Goal: Use online tool/utility: Utilize a website feature to perform a specific function

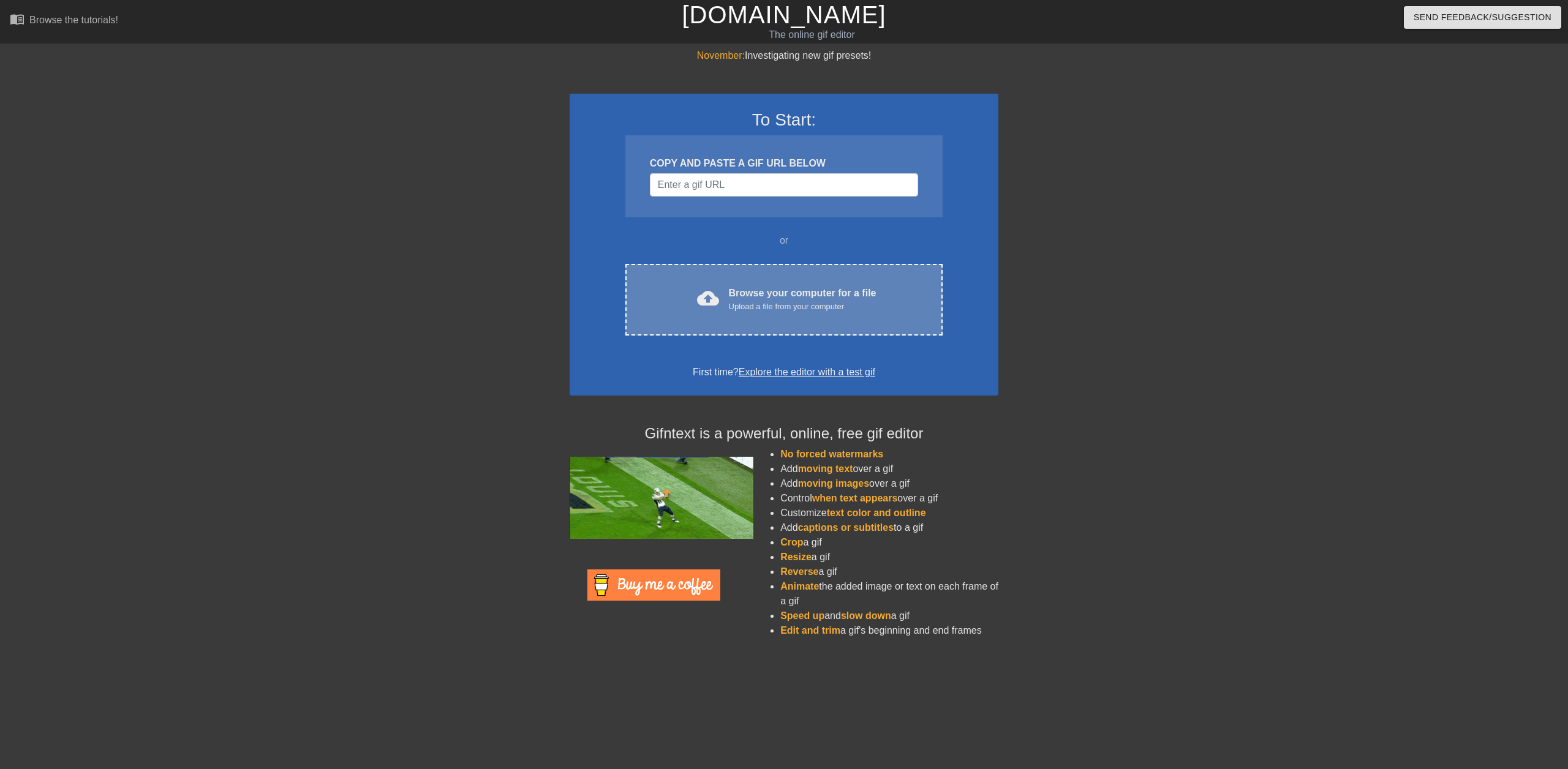
click at [796, 294] on div "Browse your computer for a file Upload a file from your computer" at bounding box center [803, 299] width 147 height 27
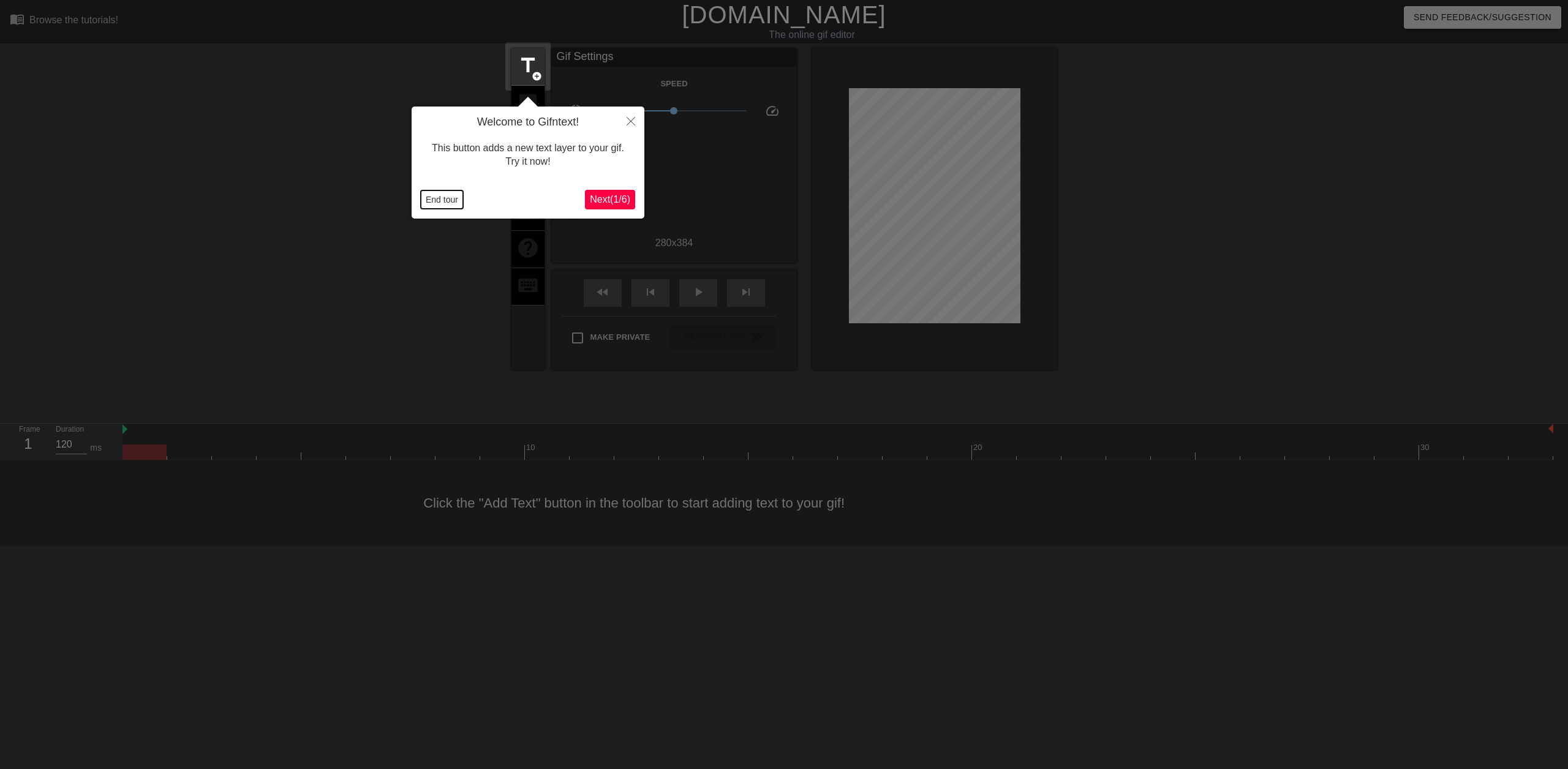
click at [437, 199] on button "End tour" at bounding box center [442, 199] width 42 height 19
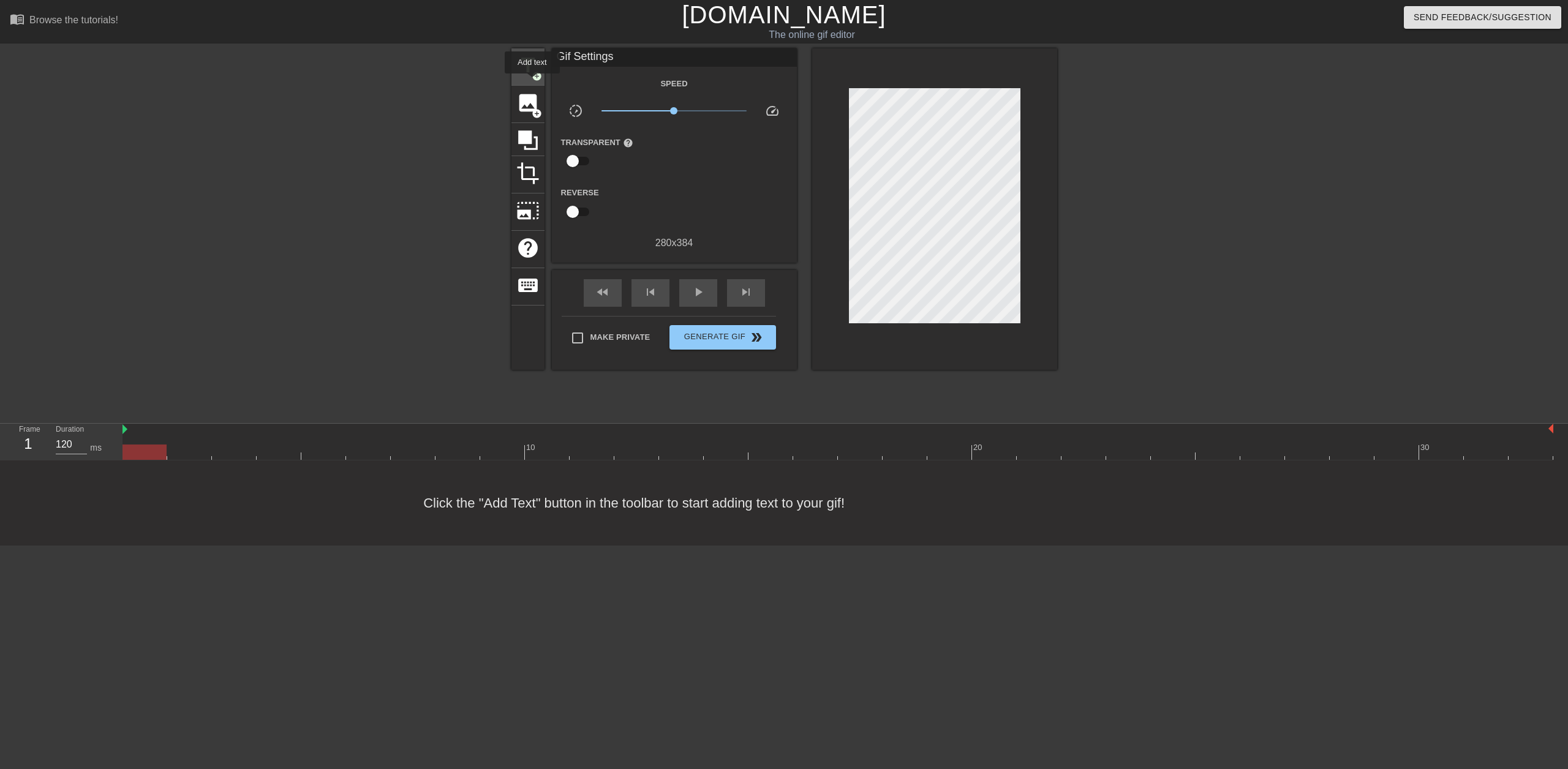
click at [532, 82] on div "title add_circle" at bounding box center [528, 67] width 33 height 37
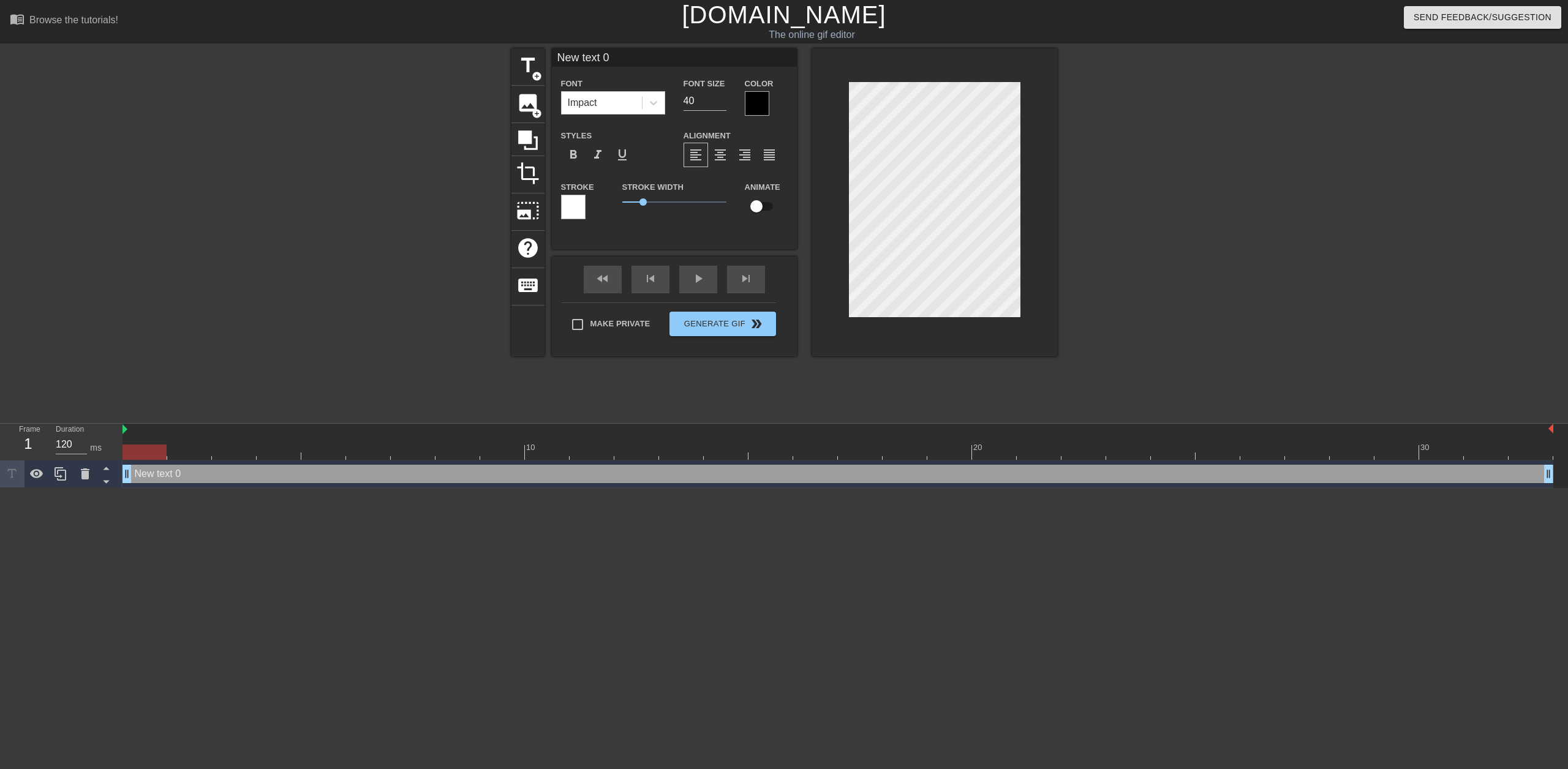
scroll to position [2, 3]
type input "1"
type textarea "1"
type input "178"
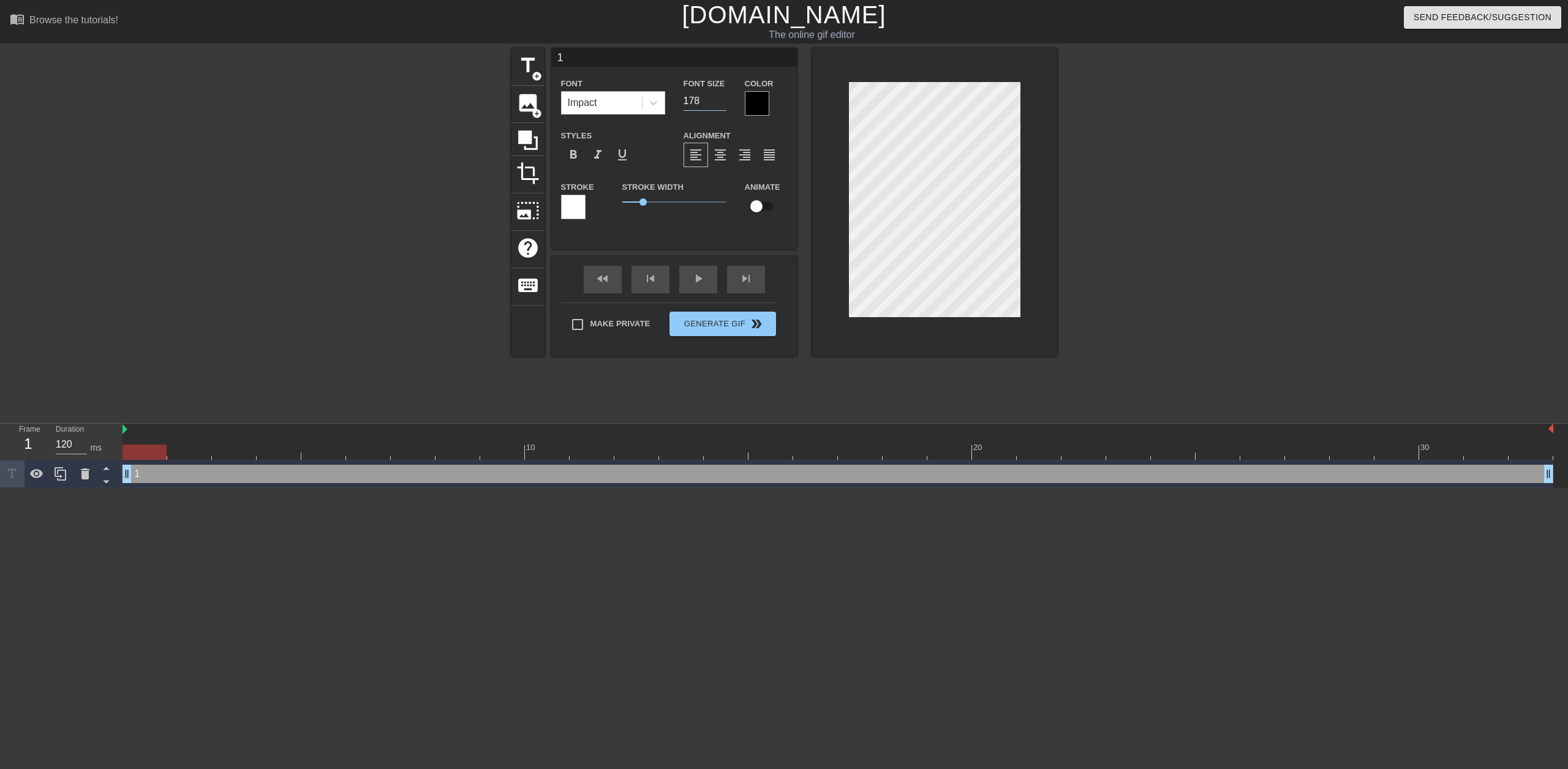
click at [721, 99] on input "178" at bounding box center [705, 101] width 43 height 20
click at [755, 108] on div at bounding box center [757, 103] width 24 height 24
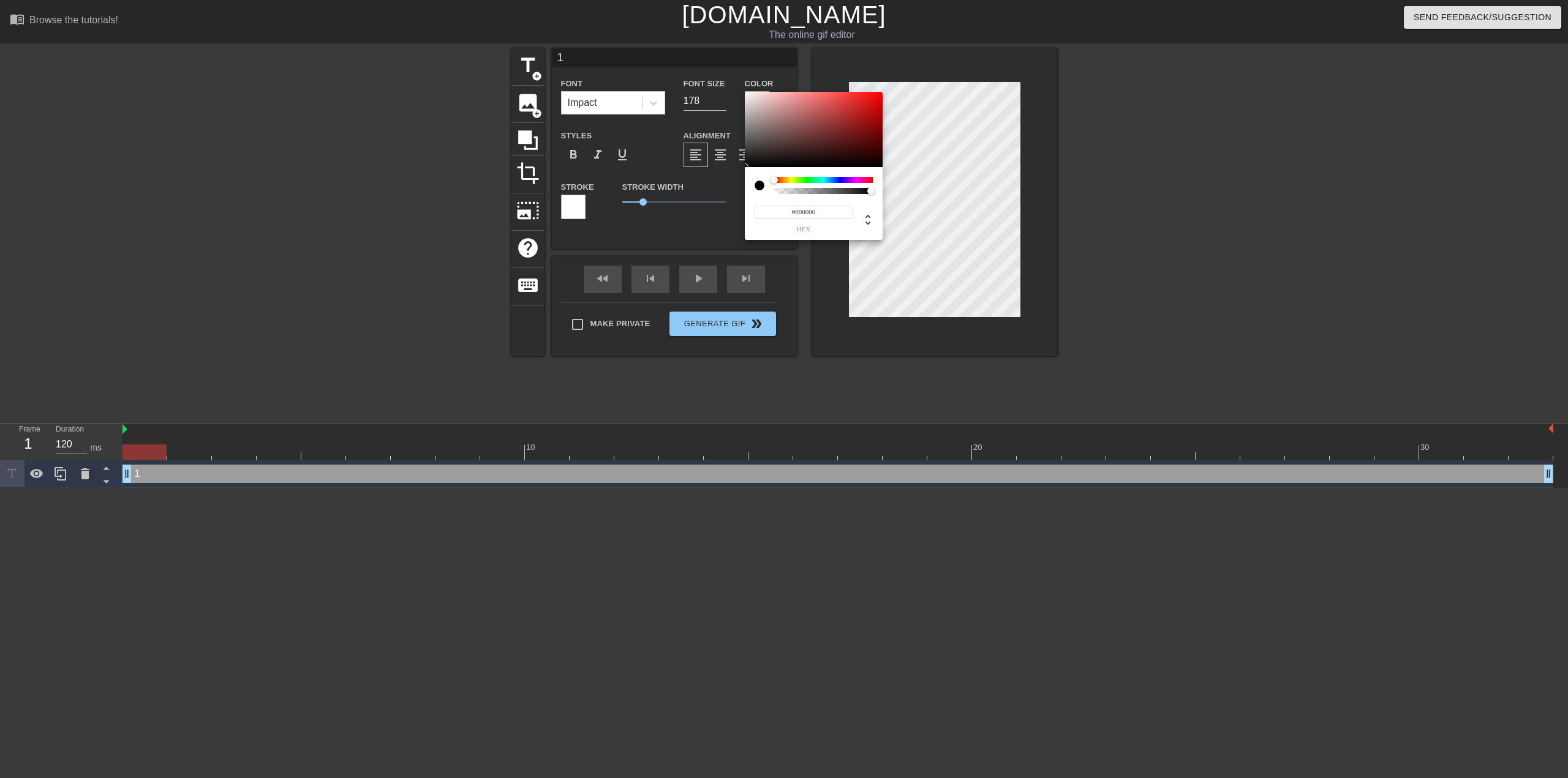
click at [812, 215] on input "#000000" at bounding box center [804, 212] width 99 height 13
type input "#ff00ff"
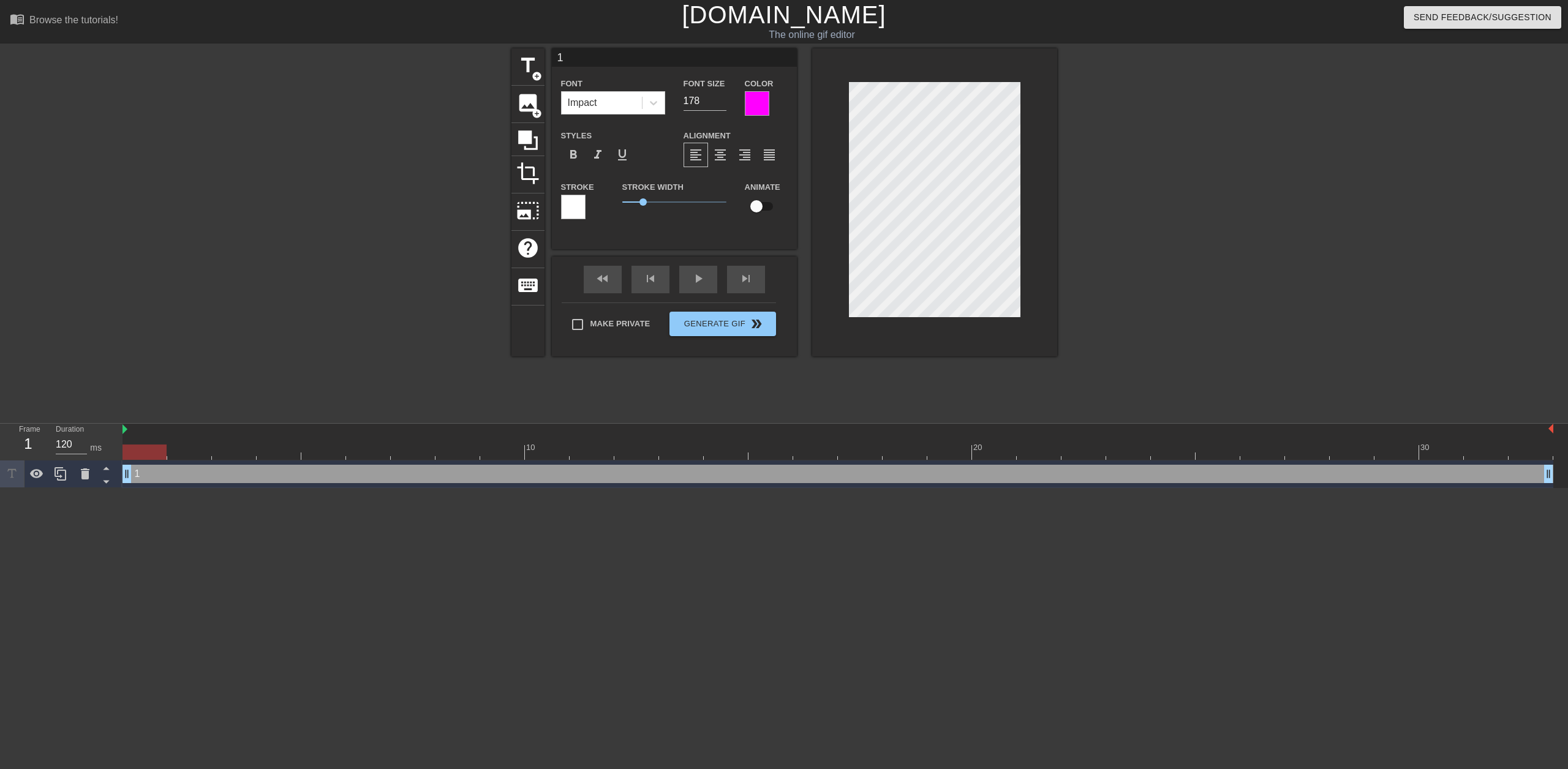
click at [574, 208] on div at bounding box center [573, 207] width 24 height 24
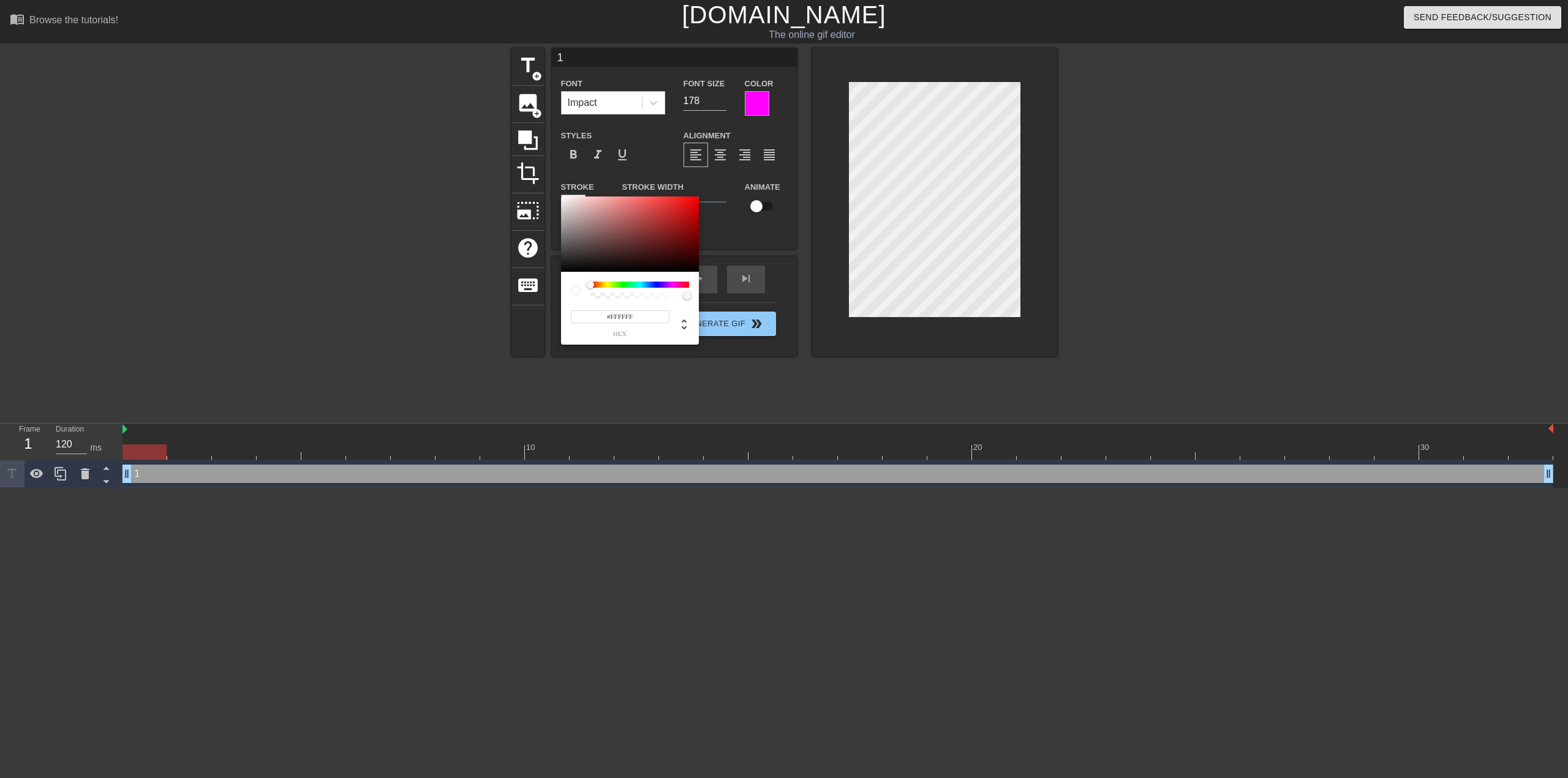
click at [630, 317] on input "#FFFFFF" at bounding box center [620, 317] width 99 height 13
type input "#00ff00"
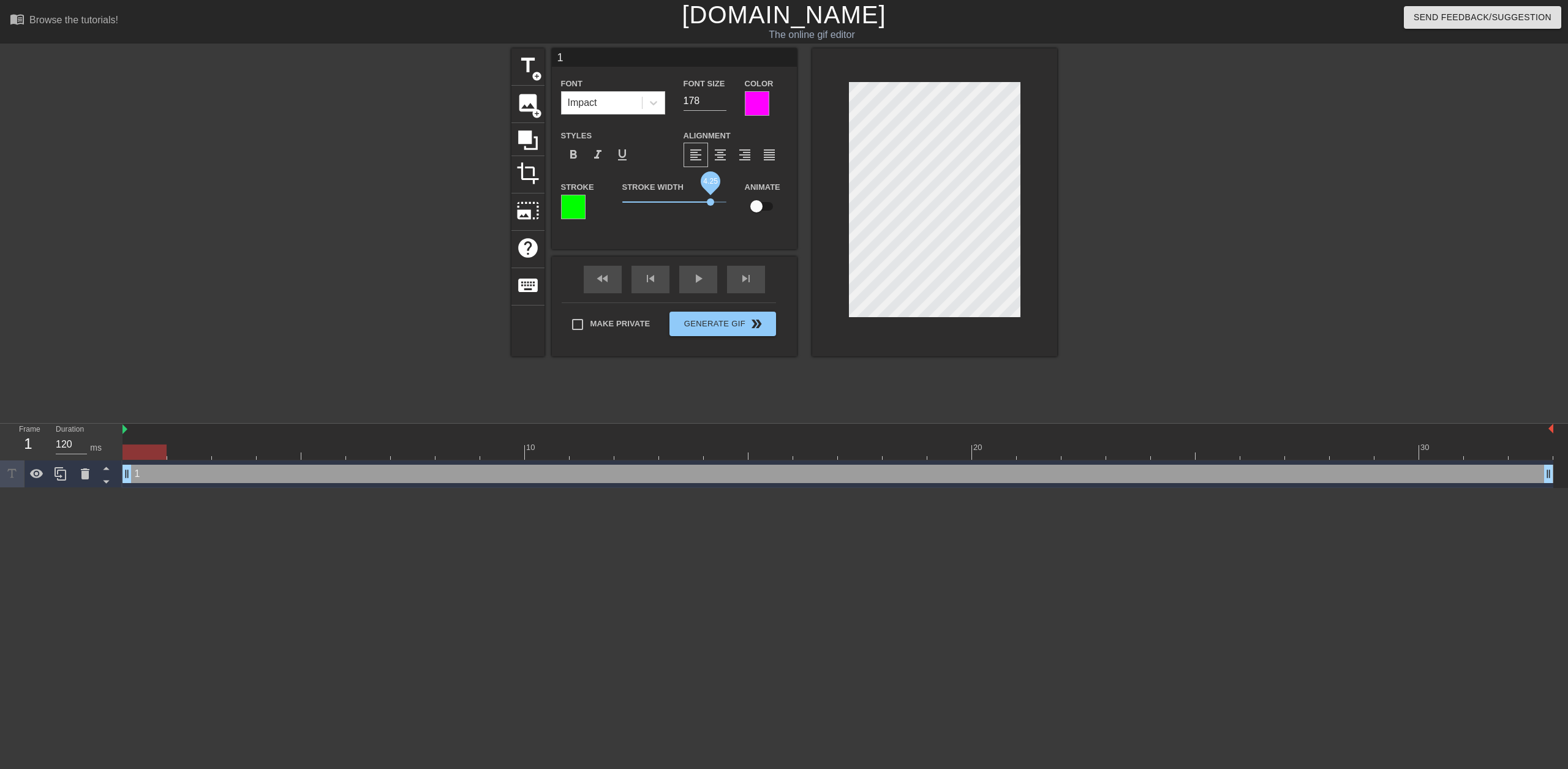
drag, startPoint x: 643, startPoint y: 205, endPoint x: 710, endPoint y: 214, distance: 67.6
click at [710, 214] on div "Stroke Width 4.25" at bounding box center [674, 204] width 122 height 51
drag, startPoint x: 127, startPoint y: 474, endPoint x: 315, endPoint y: 458, distance: 188.7
click at [315, 458] on div "10 20 30 1 drag_handle drag_handle" at bounding box center [845, 456] width 1445 height 64
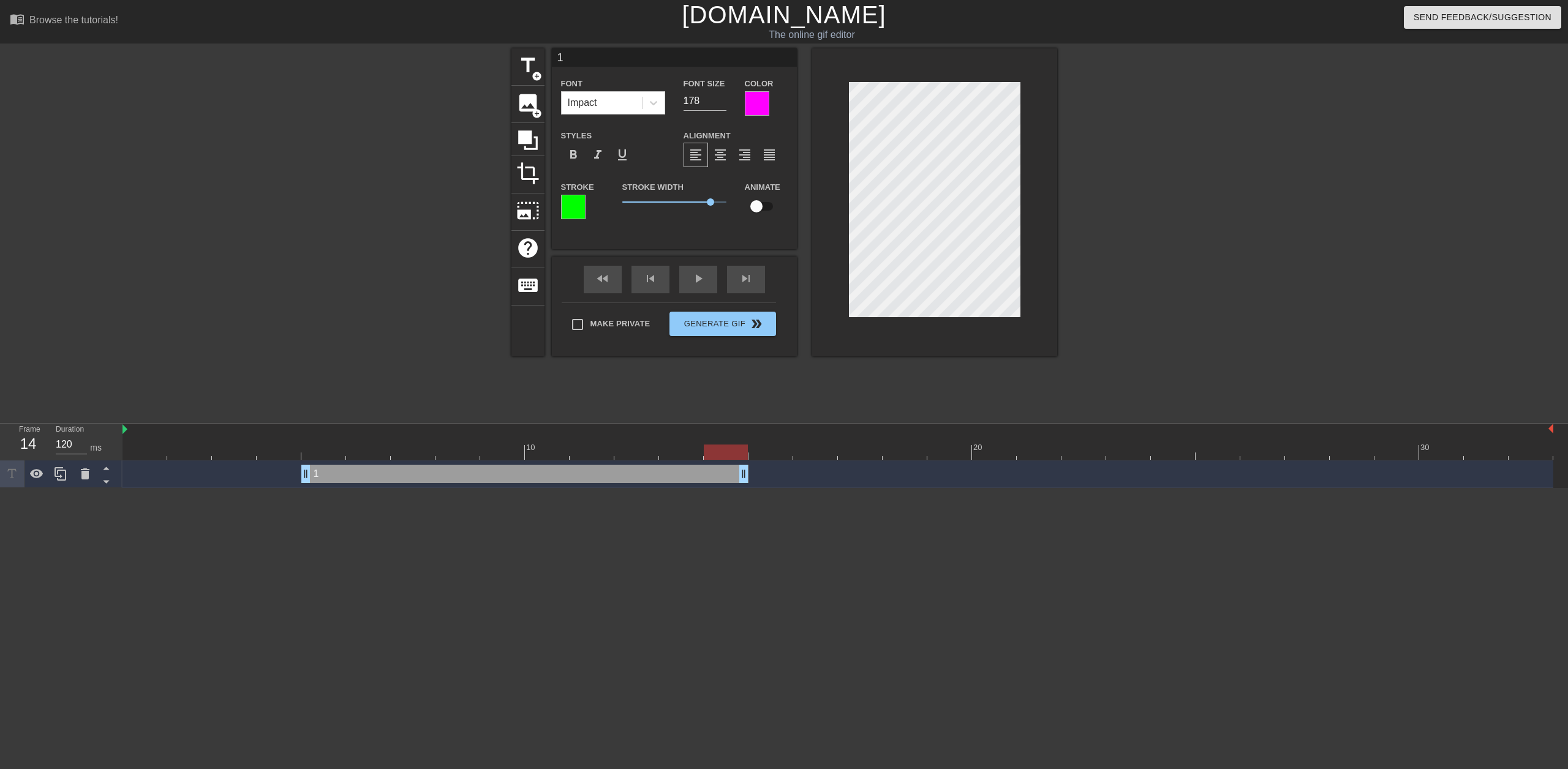
drag, startPoint x: 1548, startPoint y: 470, endPoint x: 730, endPoint y: 517, distance: 819.3
click at [730, 488] on html "menu_book Browse the tutorials! [DOMAIN_NAME] The online gif editor Send Feedba…" at bounding box center [784, 244] width 1568 height 488
drag, startPoint x: 744, startPoint y: 470, endPoint x: 590, endPoint y: 478, distance: 154.2
drag, startPoint x: 512, startPoint y: 474, endPoint x: 553, endPoint y: 475, distance: 41.0
click at [553, 475] on div "1 drag_handle drag_handle" at bounding box center [503, 474] width 313 height 19
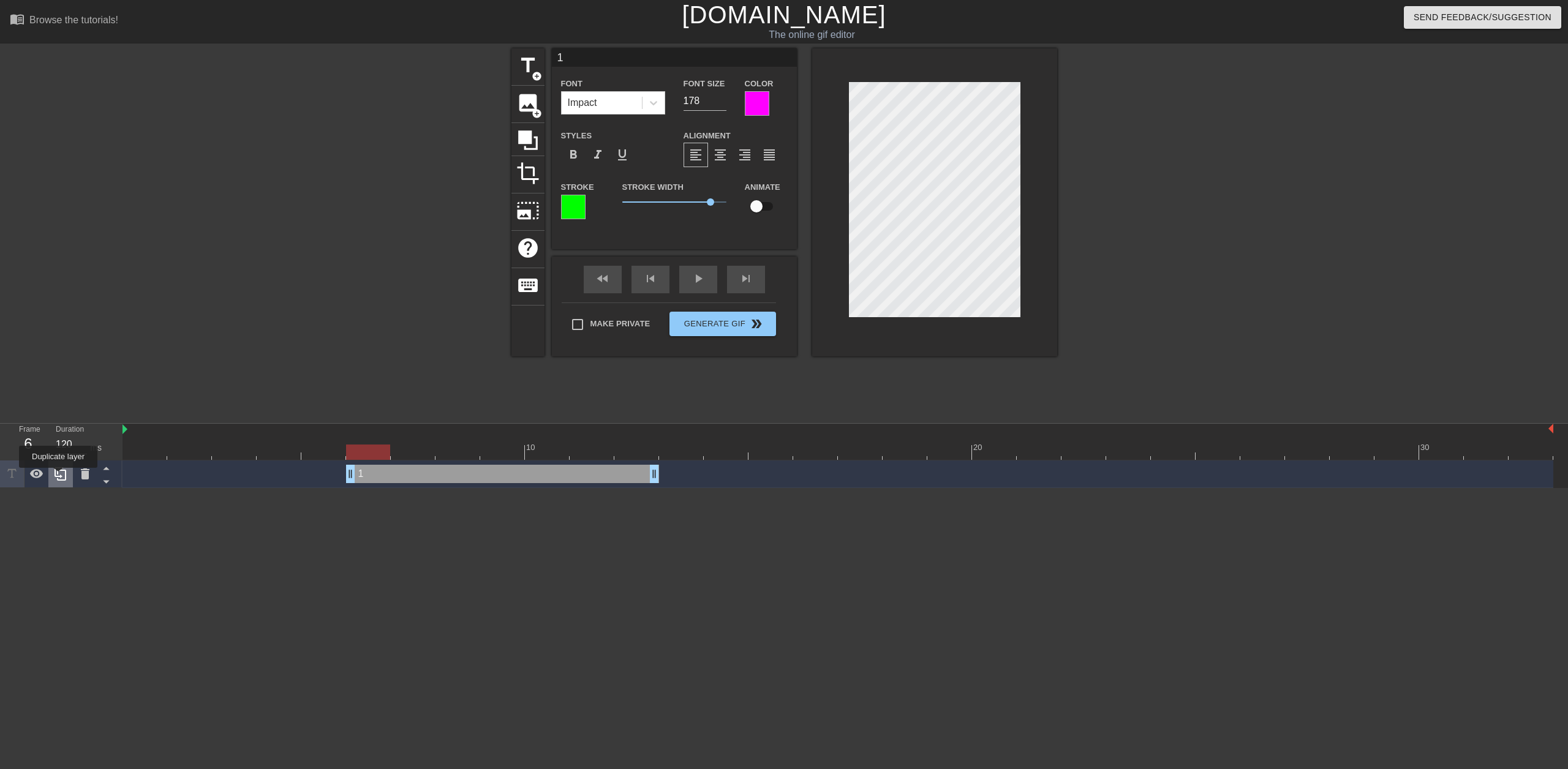
click at [58, 476] on icon at bounding box center [60, 474] width 12 height 13
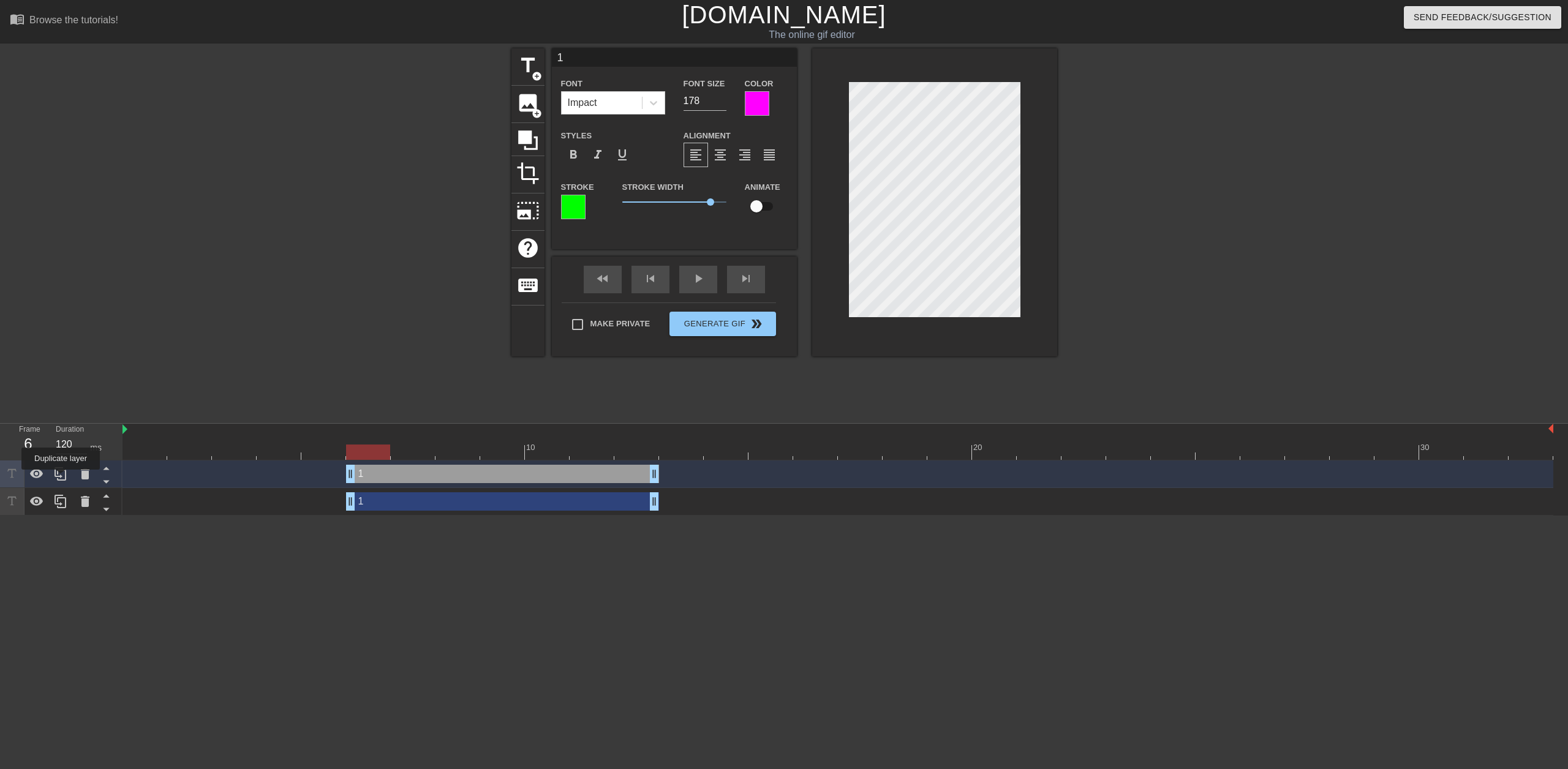
click at [60, 478] on icon at bounding box center [60, 474] width 12 height 13
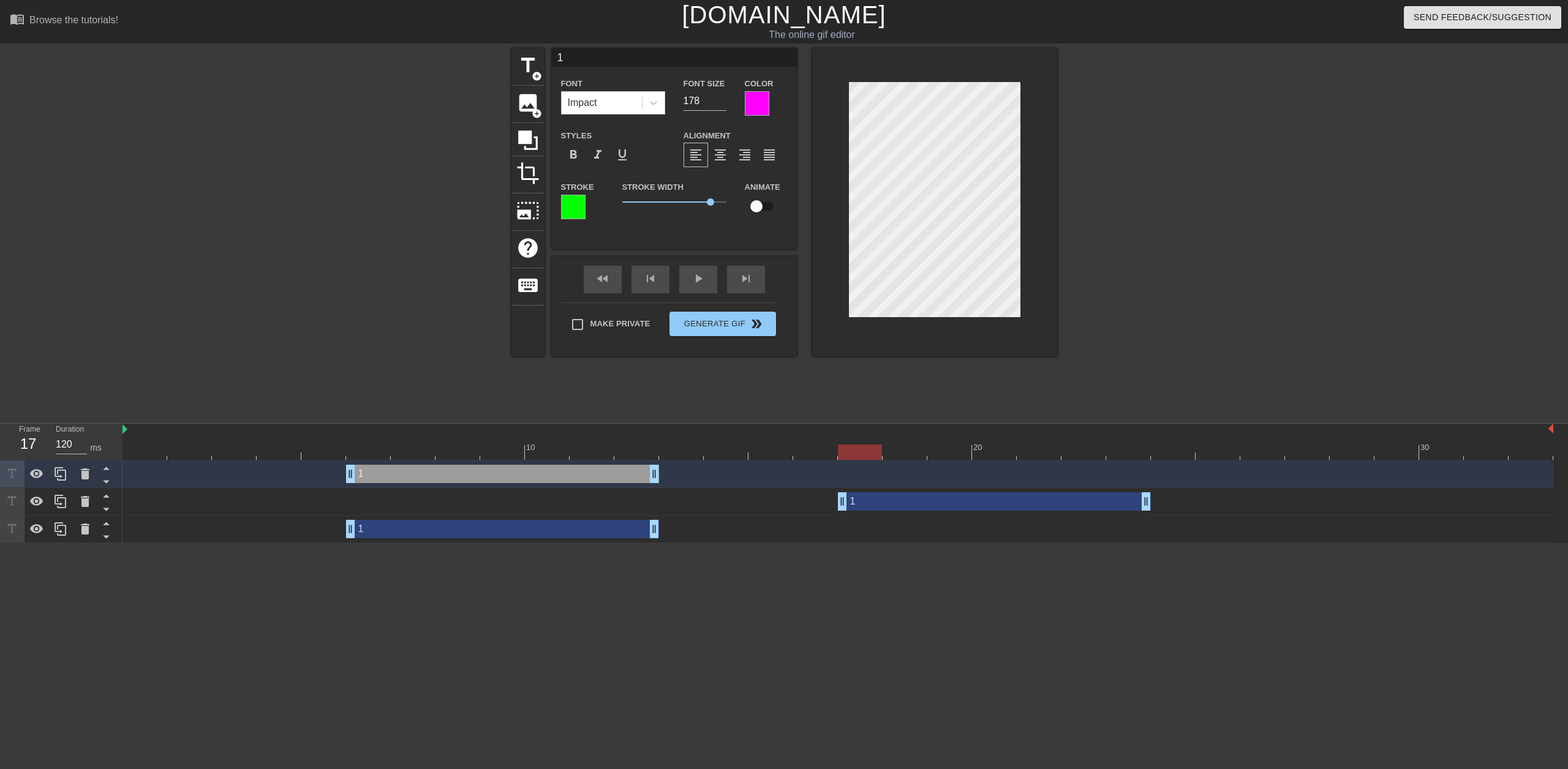
drag, startPoint x: 475, startPoint y: 500, endPoint x: 968, endPoint y: 504, distance: 493.0
click at [968, 504] on div "1 drag_handle drag_handle" at bounding box center [994, 501] width 313 height 19
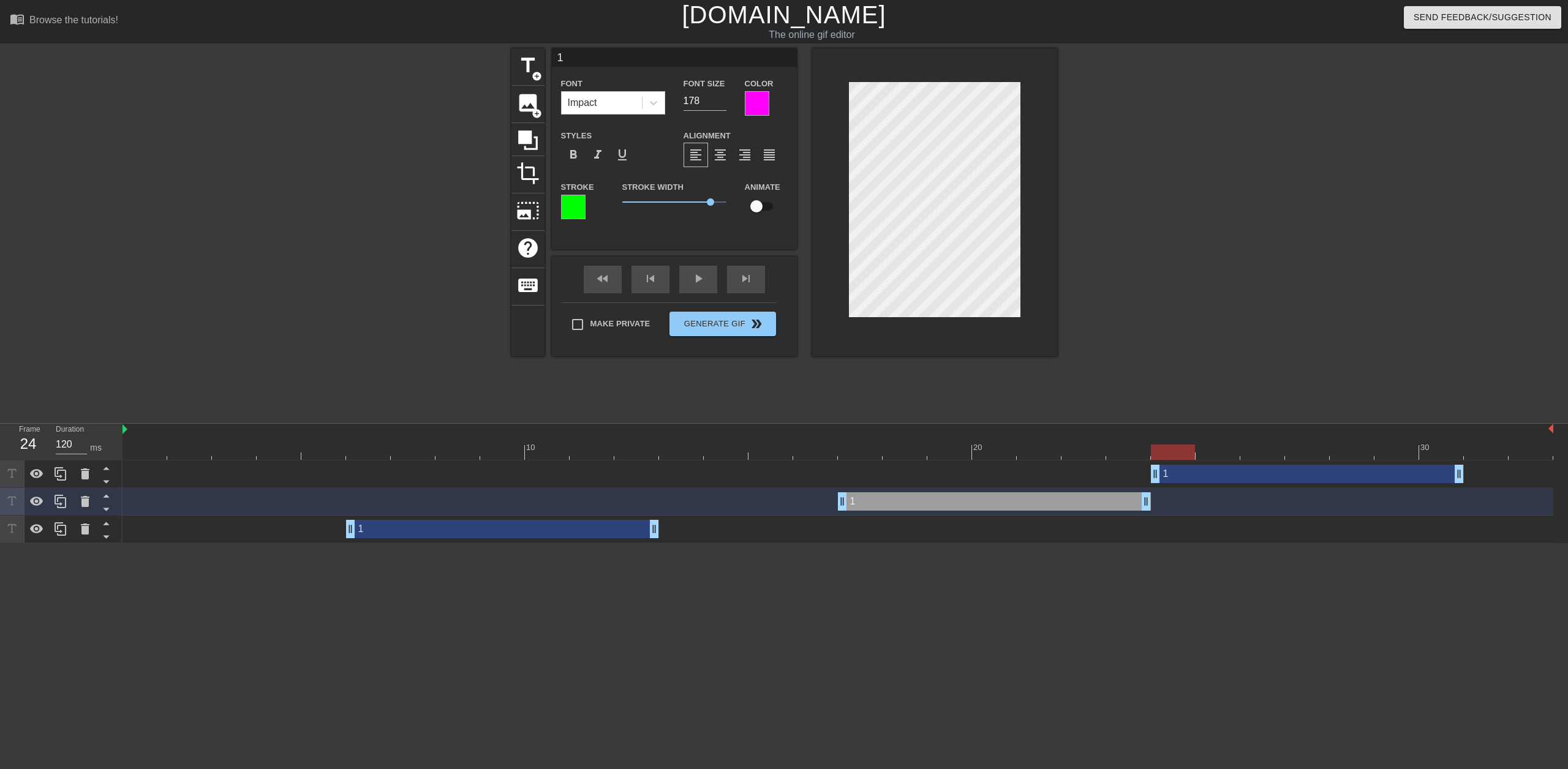
drag, startPoint x: 453, startPoint y: 470, endPoint x: 1275, endPoint y: 431, distance: 822.9
click at [1275, 431] on div "10 20 30 1 drag_handle drag_handle 1 drag_handle drag_handle 1 drag_handle drag…" at bounding box center [845, 483] width 1445 height 119
drag, startPoint x: 408, startPoint y: 529, endPoint x: 323, endPoint y: 526, distance: 85.1
click at [323, 526] on div "1 drag_handle drag_handle" at bounding box center [413, 529] width 313 height 19
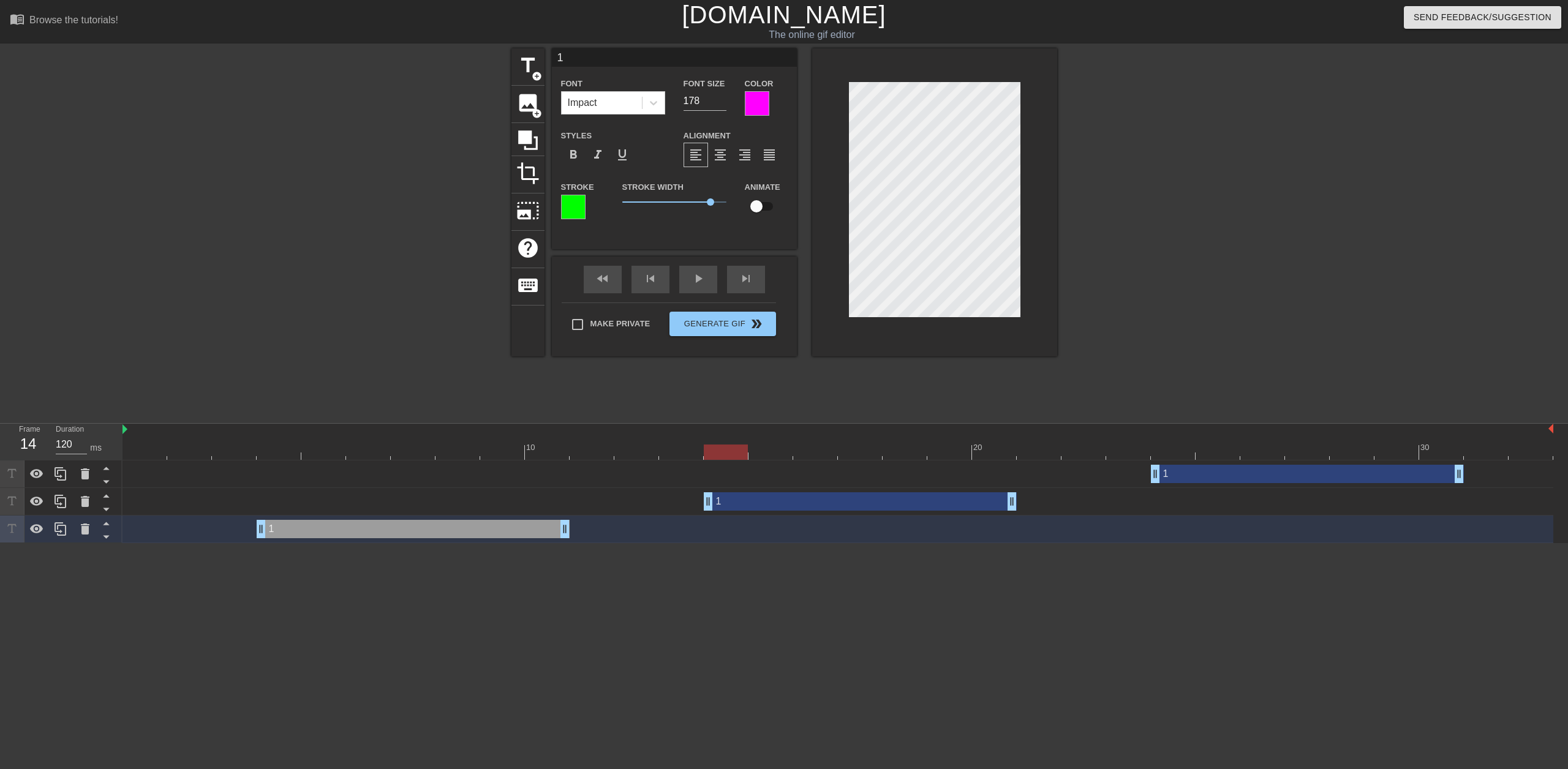
drag, startPoint x: 951, startPoint y: 505, endPoint x: 830, endPoint y: 501, distance: 121.1
click at [830, 501] on div "1 drag_handle drag_handle" at bounding box center [860, 501] width 313 height 19
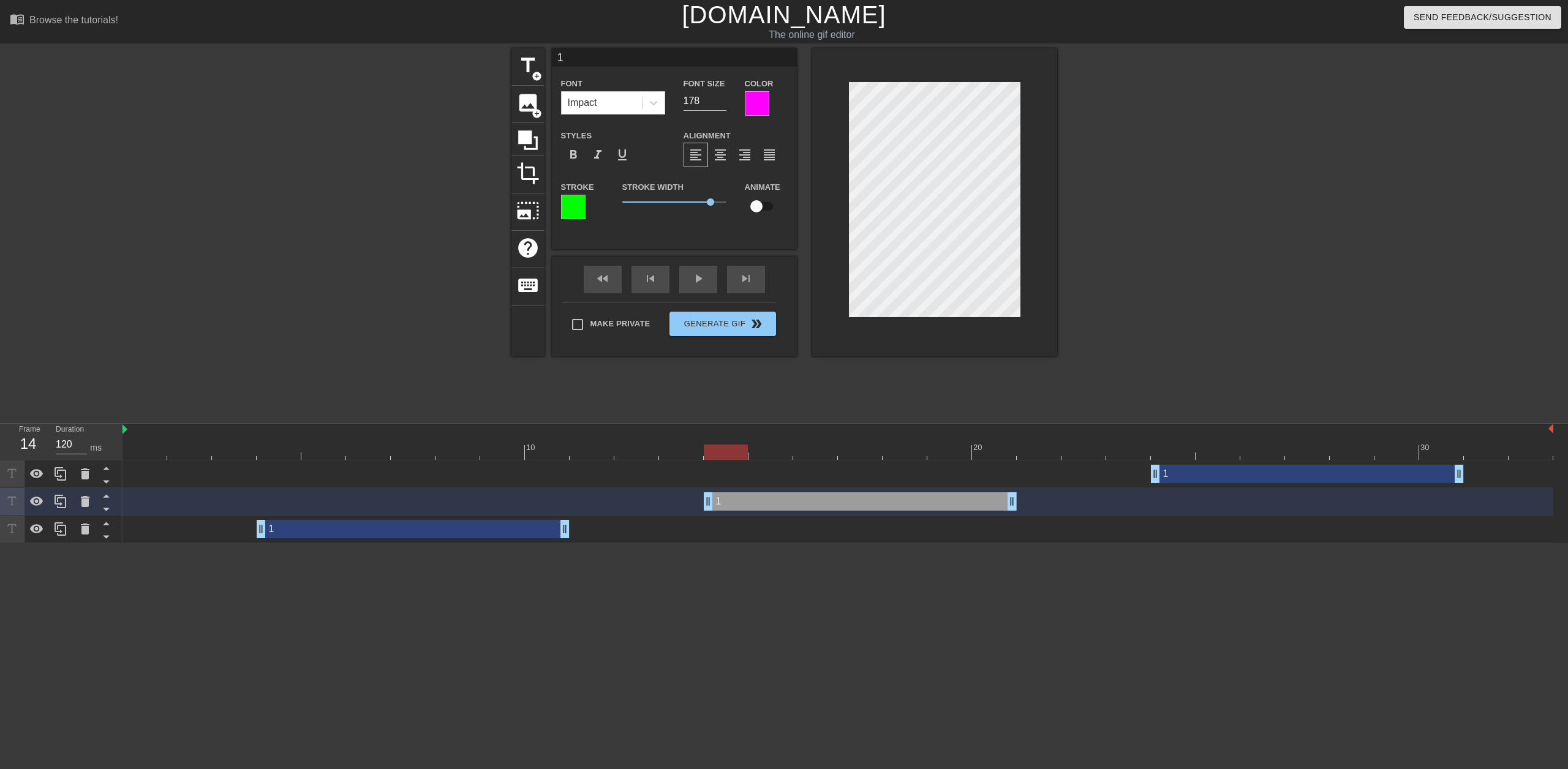
scroll to position [1, 1]
type input "2"
type textarea "2"
click at [293, 188] on div "title add_circle image add_circle crop photo_size_select_large help keyboard 2 …" at bounding box center [784, 231] width 1568 height 367
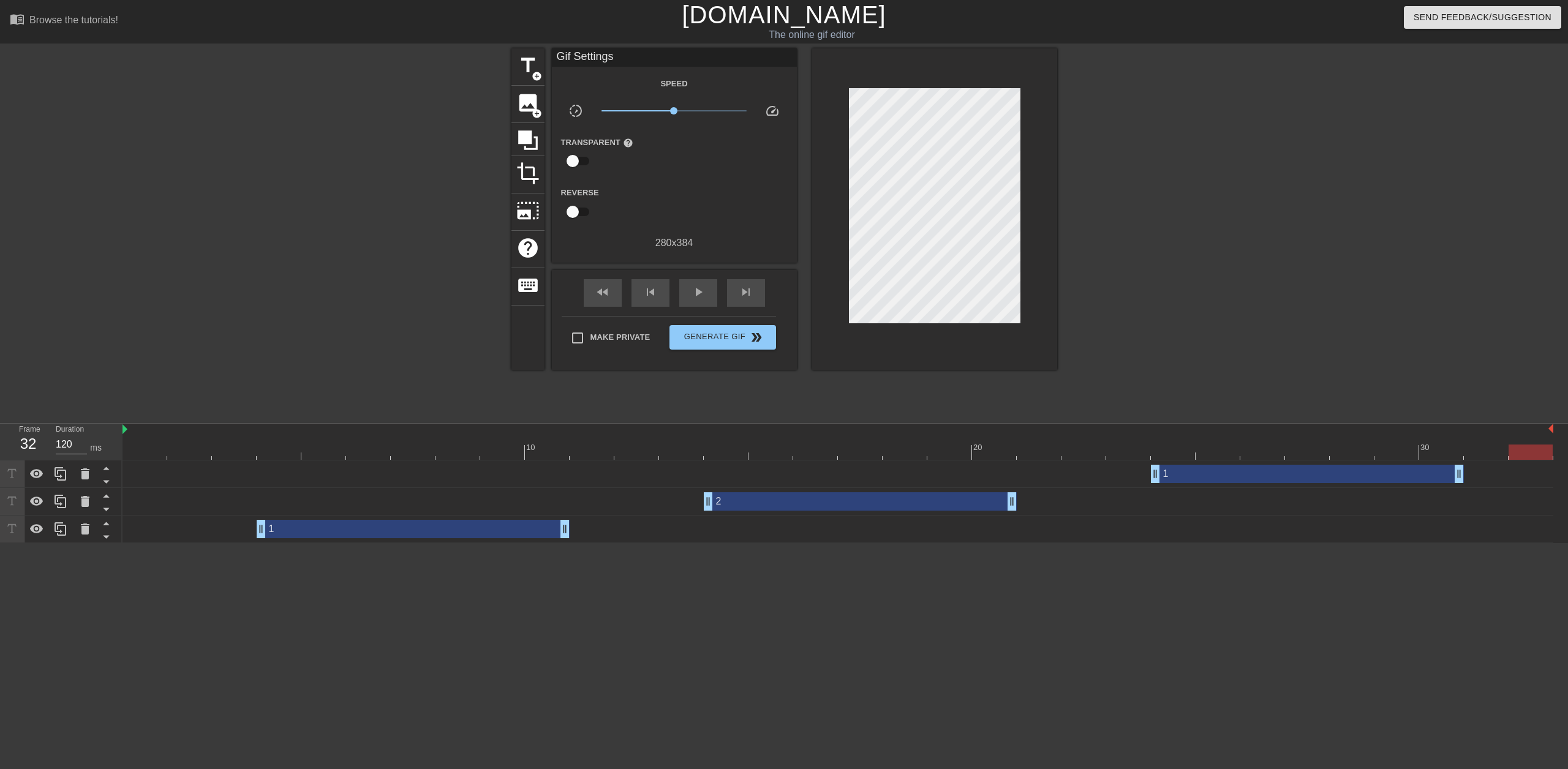
drag, startPoint x: 130, startPoint y: 449, endPoint x: 1547, endPoint y: 442, distance: 1417.0
click at [1547, 442] on div "10 20 30" at bounding box center [838, 442] width 1431 height 36
click at [721, 341] on span "Generate Gif double_arrow" at bounding box center [722, 337] width 96 height 15
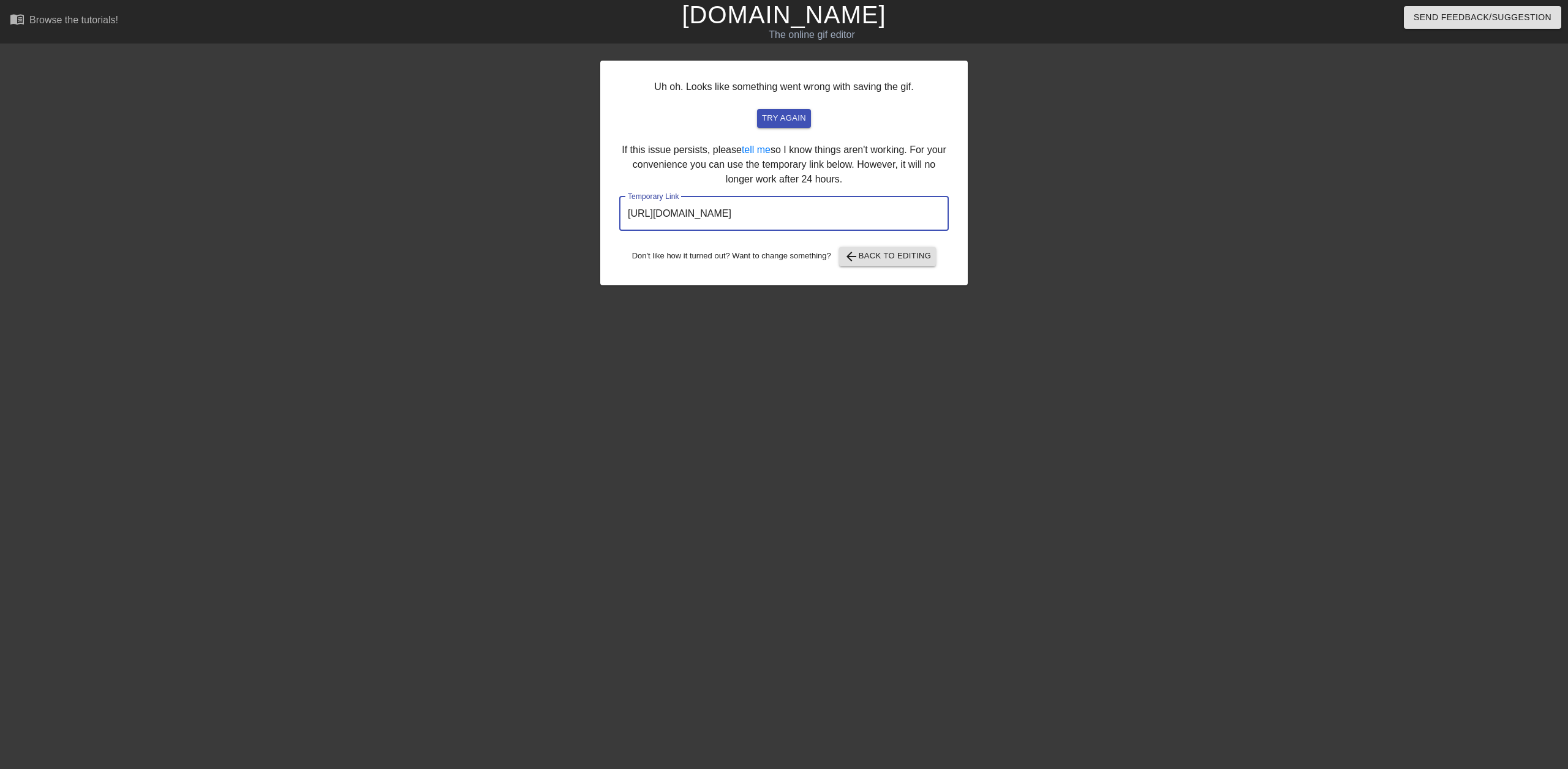
drag, startPoint x: 908, startPoint y: 219, endPoint x: 612, endPoint y: 227, distance: 296.1
click at [612, 227] on div "Uh oh. Looks like something went wrong with saving the gif. try again If this i…" at bounding box center [783, 173] width 367 height 225
